Goal: Check status: Check status

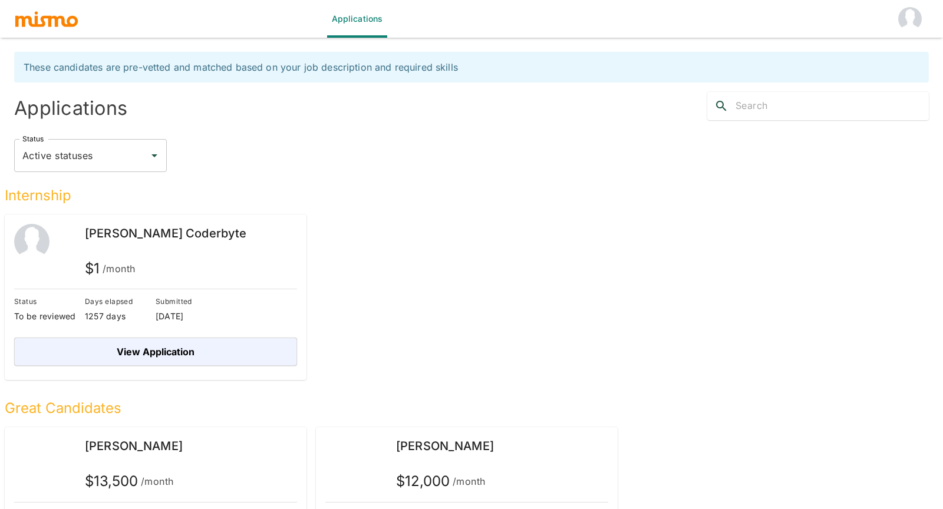
click at [460, 252] on div "Internship [PERSON_NAME] Coderbyte $ 1 /month Status To be reviewed Days elapse…" at bounding box center [462, 276] width 934 height 208
drag, startPoint x: 192, startPoint y: 237, endPoint x: 72, endPoint y: 229, distance: 120.5
click at [72, 229] on div "[PERSON_NAME] Coderbyte $ 1 /month" at bounding box center [155, 253] width 283 height 59
copy span "[PERSON_NAME] Coderbyte"
